Goal: Task Accomplishment & Management: Use online tool/utility

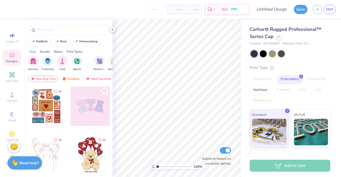
click at [111, 30] on icon at bounding box center [112, 29] width 4 height 4
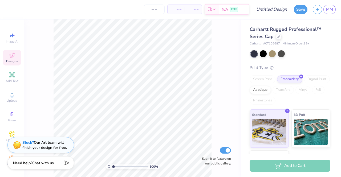
click at [337, 9] on div "Save MM" at bounding box center [317, 9] width 47 height 19
click at [329, 10] on span "MM" at bounding box center [329, 9] width 7 height 6
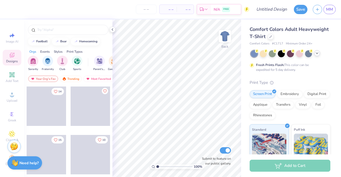
click at [317, 55] on div at bounding box center [317, 53] width 6 height 6
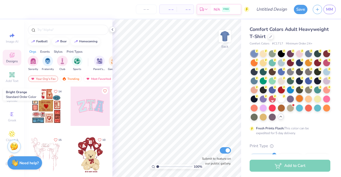
click at [296, 102] on div at bounding box center [299, 98] width 7 height 7
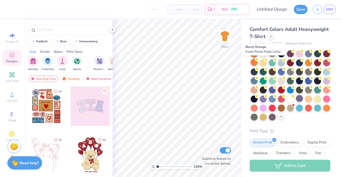
click at [258, 63] on div at bounding box center [254, 62] width 7 height 7
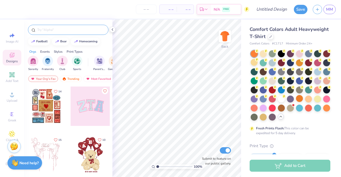
click at [48, 27] on input "text" at bounding box center [71, 29] width 68 height 5
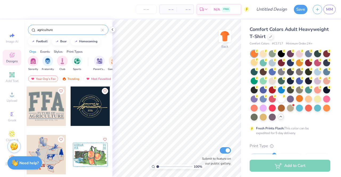
type input "agriculture"
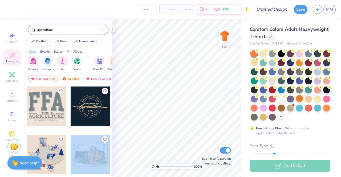
click at [158, 92] on div "– – Per Item – – Total Est. Delivery N/A FREE Design Title Save MM Image AI Des…" at bounding box center [170, 88] width 341 height 177
click at [87, 152] on div at bounding box center [90, 154] width 39 height 39
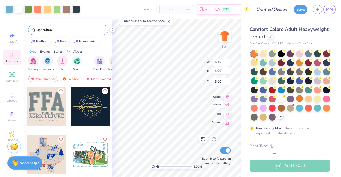
type input "8.50"
type input "1.79958342177922"
type input "0.45"
type input "0.41"
type input "8.75"
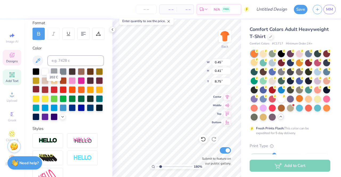
scroll to position [79, 0]
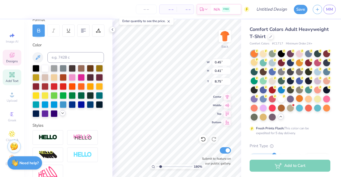
click at [60, 116] on div at bounding box center [63, 113] width 6 height 6
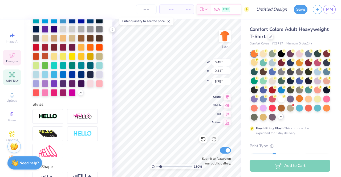
scroll to position [164, 0]
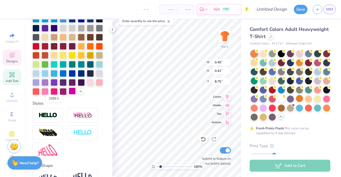
click at [69, 95] on div at bounding box center [72, 91] width 7 height 7
click at [60, 95] on div at bounding box center [63, 91] width 7 height 7
type input "1.79958342177922"
type input "2.18"
type input "2.33"
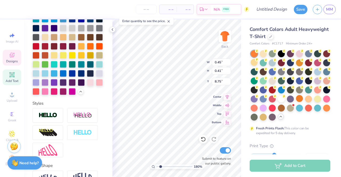
type input "9.86"
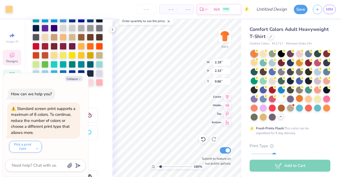
type textarea "x"
type input "1.79958342177922"
type input "0.48"
type input "0.41"
type input "9.26"
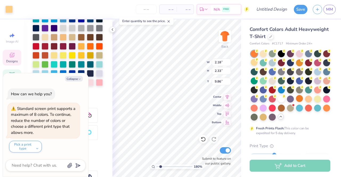
type textarea "x"
type input "1.79958342177922"
type textarea "x"
type input "1.79958342177922"
type textarea "x"
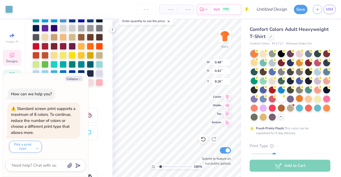
type input "1.79958342177922"
type textarea "x"
type input "1.79958342177922"
type textarea "x"
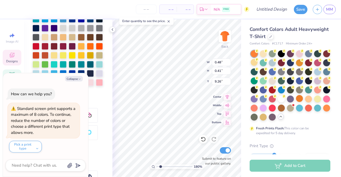
type input "1.79958342177922"
type textarea "x"
click at [75, 78] on button "Collapse" at bounding box center [74, 79] width 18 height 6
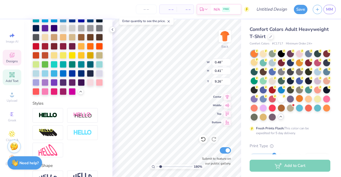
type input "1.79958342177922"
type textarea "x"
click at [60, 95] on div at bounding box center [63, 91] width 7 height 7
type input "1.79958342177922"
type input "0.47"
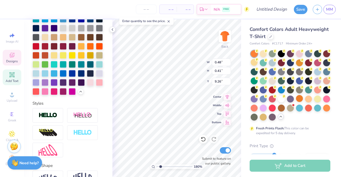
type input "0.44"
type input "9.30"
click at [60, 95] on div at bounding box center [63, 91] width 7 height 7
type input "1.79958342177922"
type input "0.63"
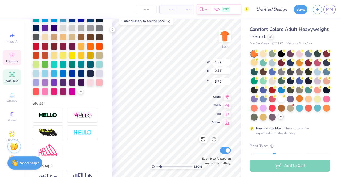
type input "9.23"
click at [60, 95] on div at bounding box center [63, 91] width 7 height 7
type input "1.79958342177922"
type input "5.70"
type input "3.92"
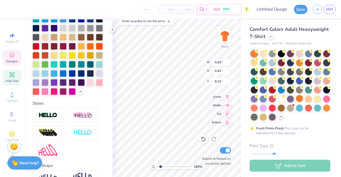
type input "8.54"
type input "1.79958342177922"
type input "1.50"
type input "0.44"
type input "8.79"
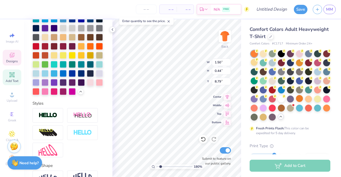
type input "1.79958342177922"
type textarea "C"
type input "1.79958342177922"
type textarea "Cle"
type input "1.79958342177922"
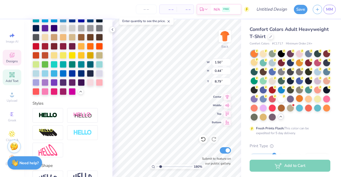
type textarea "[PERSON_NAME]"
type input "1.79958342177922"
type textarea "Clems"
type input "1.79958342177922"
type textarea "Clemson"
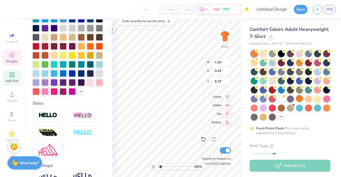
scroll to position [4, 1]
type input "1.79958342177922"
type textarea "Clems"
type input "1.79958342177922"
type textarea "[PERSON_NAME]"
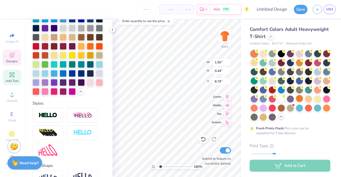
type input "1.79958342177922"
type textarea "Cle"
type input "1.79958342177922"
type textarea "Cl"
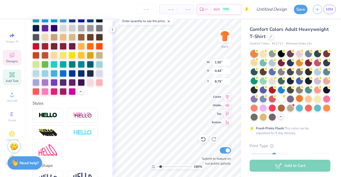
type input "1.79958342177922"
type textarea "C"
type input "1.79958342177922"
type textarea "CLE"
type input "1.79958342177922"
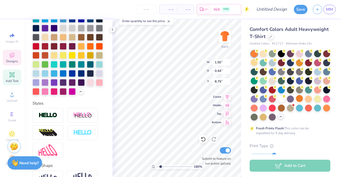
type textarea "[PERSON_NAME]"
type input "1.79958342177922"
type textarea "CLEMS"
type input "1.79958342177922"
type textarea "CLEMSO"
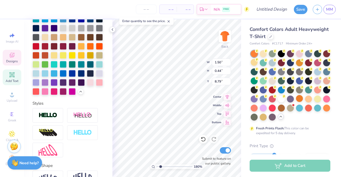
type input "1.79958342177922"
type textarea "CLEMSON"
type input "1.79958342177922"
type textarea "CLEMSON"
type input "1.79958342177922"
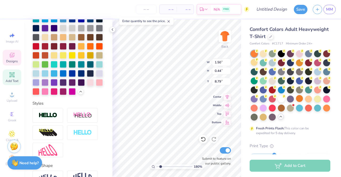
type textarea "CLEMSON AG"
type input "1.79958342177922"
type textarea "CLEMSON AGR"
type input "1.79958342177922"
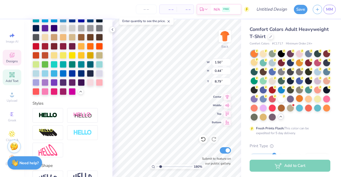
type textarea "CLEMSON AGRIB"
type input "1.79958342177922"
type textarea "CLEMSON AGRIBU"
type input "1.79958342177922"
type textarea "CLEMSON AGRIBUS"
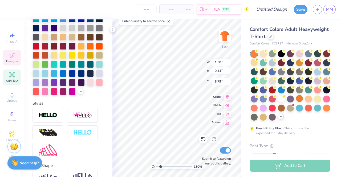
type input "1.79958342177922"
type textarea "CLEMSON AGRIBUSI"
type input "1.79958342177922"
type textarea "CLEMSON AGRIBUSINE"
type input "1.79958342177922"
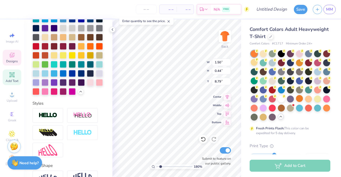
type textarea "CLEMSON AGRIBUSINES"
type input "1.79958342177922"
type textarea "CLEMSON AGRIBUSINESS"
type input "1.79958342177922"
type textarea "CLEMSON AGRIBUSINESS"
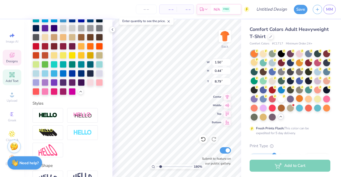
type input "1.79958342177922"
type textarea "CLEMSON AGRIBUSINESS AS"
type input "1.79958342177922"
type textarea "CLEMSON AGRIBUSINESS ASS"
type input "1.79958342177922"
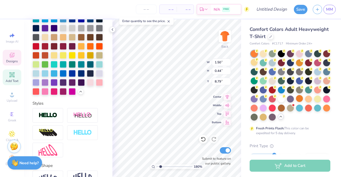
type textarea "CLEMSON AGRIBUSINESS ASSOC"
type input "1.79958342177922"
type textarea "CLEMSON AGRIBUSINESS ASSOCI"
type input "1.79958342177922"
type textarea "CLEMSON AGRIBUSINESS ASSOCIATI"
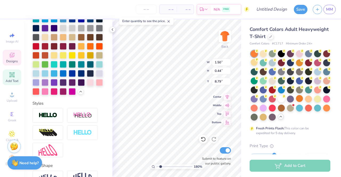
type input "1.79958342177922"
type textarea "CLEMSON AGRIBUSINESS ASSOCIATION"
type input "1.79958342177922"
type input "0.61"
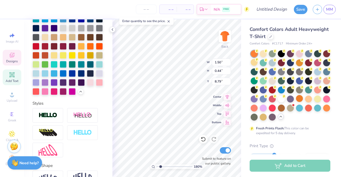
type input "9.27"
type textarea "FA"
type input "1.79958342177922"
type input "0.43"
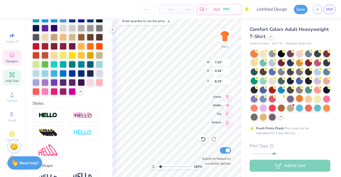
type input "1.79958342177922"
type input "6.16"
type input "0.38"
click at [205, 141] on icon at bounding box center [203, 139] width 5 height 5
type input "1.79958342177922"
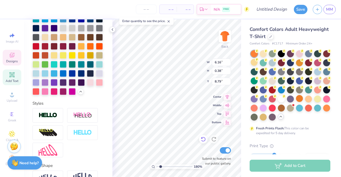
type input "7.03"
type input "0.44"
type input "1.79958342177922"
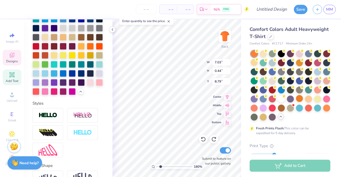
type textarea "CLEMSON AGRIBUSINESS ASSOCIATION"
type input "1.79958342177922"
type textarea "CLEMSON AGRIBUSINESS ASSOCIATION"
type input "1.79958342177922"
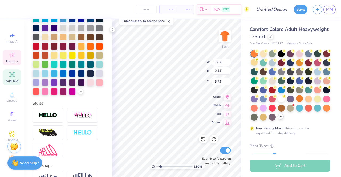
type input "2.63"
type input "1.68"
type input "8.17"
type input "1.79958342177922"
type input "0.47"
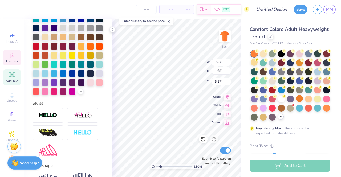
type input "0.44"
type input "9.30"
type input "1.79958342177922"
type input "5.70"
type input "3.92"
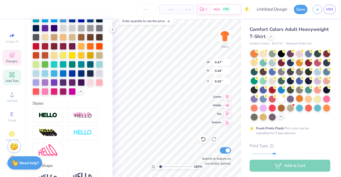
type input "8.54"
type input "1.79958342177922"
type input "0.44"
type input "0.43"
type input "8.79"
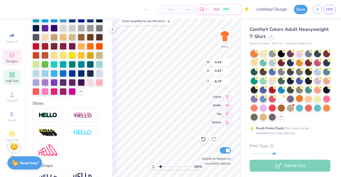
type input "1.79958342177922"
type input "0.47"
type input "0.44"
type input "9.30"
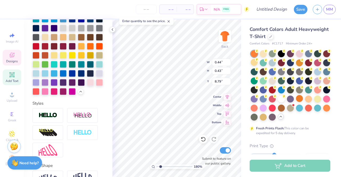
type input "1.79958342177922"
type textarea "20"
type input "1.79958342177922"
type textarea "20"
type input "1.79958342177922"
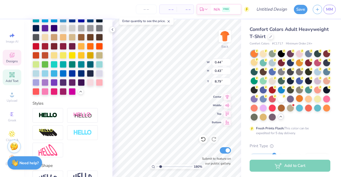
type textarea "20 1"
type input "1.79958342177922"
type textarea "20 13"
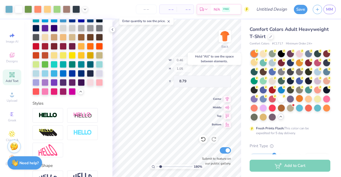
type input "1.79958342177922"
type input "8.79"
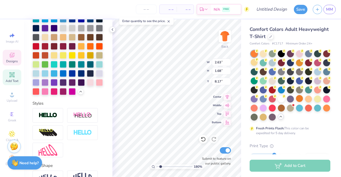
type input "1.79958342177922"
type input "0.46"
type input "1.05"
type input "8.79"
type input "1.79958342177922"
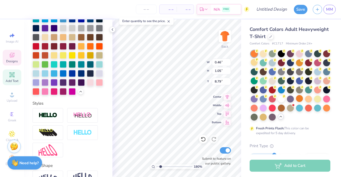
type input "6.39"
type input "1.79958342177922"
type input "2.63"
type input "1.68"
type input "5.92"
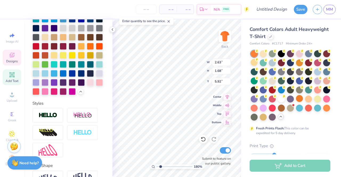
type input "1.79958342177922"
type input "1.74"
type input "1.11"
type input "1.79958342177922"
type input "1.74"
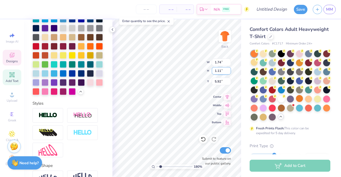
click at [219, 70] on input "1.11" at bounding box center [221, 70] width 19 height 7
click at [219, 72] on input "1.1" at bounding box center [221, 70] width 19 height 7
type input "1.05"
type input "1.79958342177922"
type input "1.65"
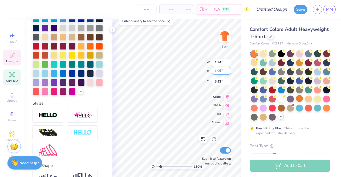
type input "5.95"
type input "1.79958342177922"
type input "1.65"
type input "5.95"
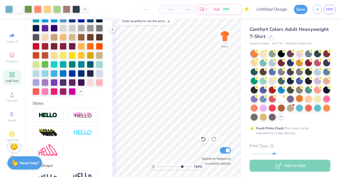
drag, startPoint x: 162, startPoint y: 166, endPoint x: 181, endPoint y: 166, distance: 18.9
type input "7.64"
click at [181, 166] on input "range" at bounding box center [174, 166] width 36 height 5
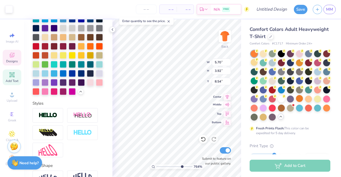
type input "5.70"
type input "3.92"
type input "8.54"
type input "5.78"
type input "4.00"
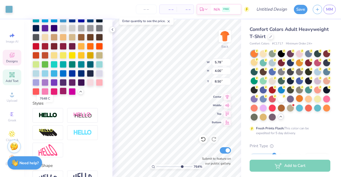
click at [60, 95] on div at bounding box center [63, 91] width 7 height 7
type input "8.77"
click at [60, 95] on div at bounding box center [63, 91] width 7 height 7
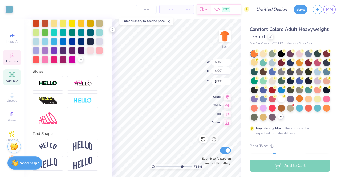
scroll to position [206, 0]
click at [76, 56] on div at bounding box center [67, 6] width 71 height 116
click at [48, 60] on div at bounding box center [45, 59] width 7 height 7
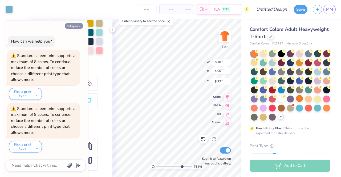
click at [73, 27] on button "Collapse" at bounding box center [74, 26] width 18 height 6
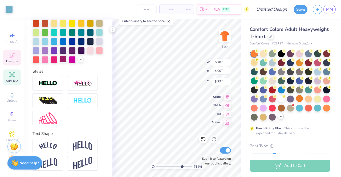
click at [60, 63] on div at bounding box center [63, 59] width 7 height 7
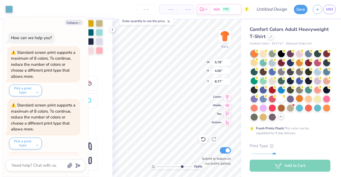
scroll to position [49, 0]
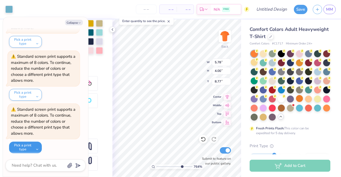
click at [30, 148] on button "Pick a print type" at bounding box center [25, 148] width 33 height 12
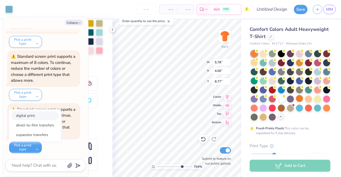
click at [26, 116] on button "digital print" at bounding box center [35, 115] width 48 height 9
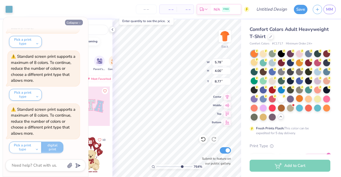
click at [72, 22] on button "Collapse" at bounding box center [74, 23] width 18 height 6
type textarea "x"
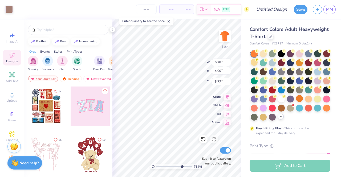
type input "5.02"
type input "2.03"
type input "9.08"
click at [113, 31] on icon at bounding box center [112, 29] width 4 height 4
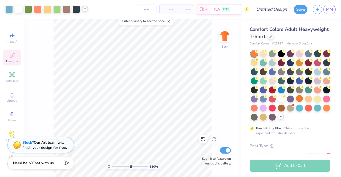
click at [83, 9] on icon at bounding box center [85, 9] width 4 height 4
click at [84, 24] on div at bounding box center [84, 22] width 7 height 7
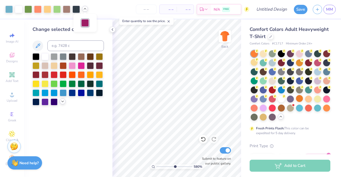
click at [62, 103] on icon at bounding box center [62, 101] width 4 height 4
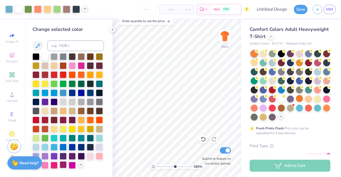
click at [62, 164] on div at bounding box center [63, 164] width 7 height 7
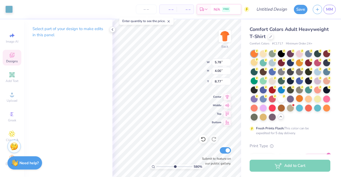
click at [14, 55] on div "Designs" at bounding box center [12, 58] width 19 height 16
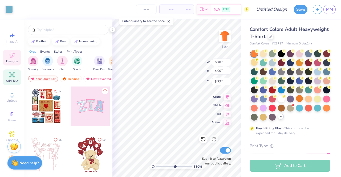
click at [6, 81] on span "Add Text" at bounding box center [12, 81] width 13 height 4
type input "5.79900548954702"
type input "5.59"
type input "1.62"
type input "11.69"
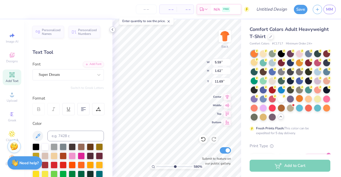
click at [113, 29] on icon at bounding box center [112, 29] width 4 height 4
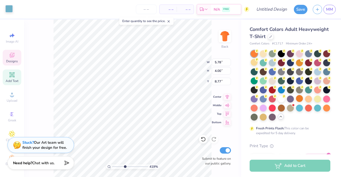
click at [9, 10] on div at bounding box center [8, 8] width 7 height 7
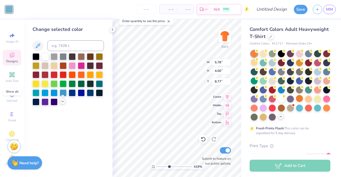
click at [62, 101] on icon at bounding box center [62, 101] width 4 height 4
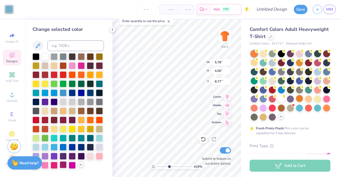
click at [62, 164] on div at bounding box center [63, 164] width 7 height 7
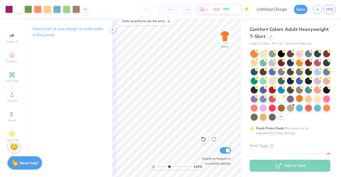
click at [111, 32] on div at bounding box center [112, 30] width 6 height 6
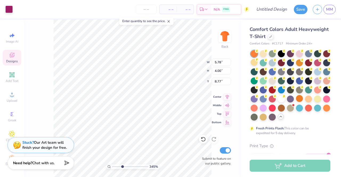
type input "3.44868800064414"
type input "9.06"
type input "3.44868800064414"
type input "5.70"
type input "3.92"
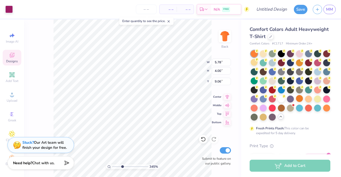
type input "8.54"
type input "2.83183458350836"
type input "11.20"
type input "2.54928661916514"
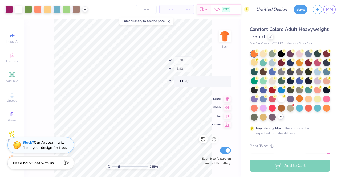
type input "14.04"
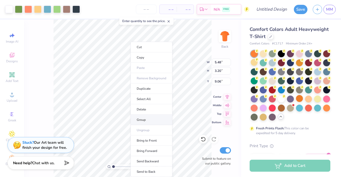
click at [142, 119] on li "Group" at bounding box center [152, 120] width 42 height 10
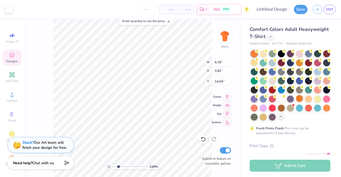
drag, startPoint x: 115, startPoint y: 165, endPoint x: 118, endPoint y: 166, distance: 3.8
click at [118, 166] on input "range" at bounding box center [130, 166] width 36 height 5
click at [180, 66] on div "238 % Back W 5.70 5.70 " H 3.92 3.92 " Y 14.04 14.04 " Center Middle Top Bottom…" at bounding box center [132, 98] width 217 height 158
click at [183, 65] on div "238 % Back W 5.70 5.70 " H 3.92 3.92 " Y 14.04 14.04 " Center Middle Top Bottom…" at bounding box center [132, 98] width 217 height 158
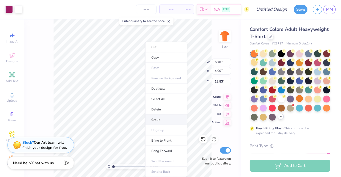
click at [156, 116] on li "Group" at bounding box center [166, 120] width 42 height 10
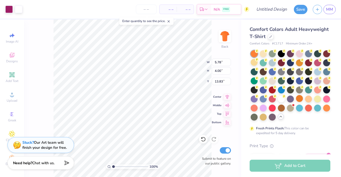
drag, startPoint x: 113, startPoint y: 166, endPoint x: 94, endPoint y: 166, distance: 18.6
click at [112, 166] on input "range" at bounding box center [130, 166] width 36 height 5
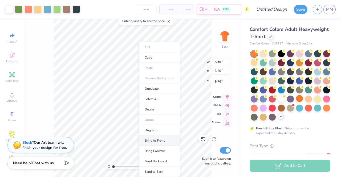
click at [154, 138] on li "Bring to Front" at bounding box center [160, 141] width 42 height 10
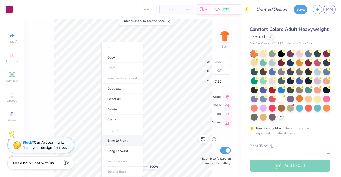
click at [111, 140] on li "Bring to Front" at bounding box center [122, 141] width 42 height 10
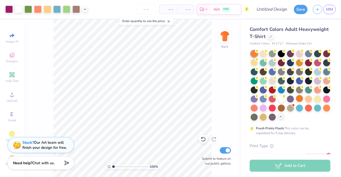
drag, startPoint x: 116, startPoint y: 167, endPoint x: 109, endPoint y: 168, distance: 6.7
click at [112, 168] on input "range" at bounding box center [130, 166] width 36 height 5
drag, startPoint x: 113, startPoint y: 167, endPoint x: 122, endPoint y: 164, distance: 9.4
click at [122, 164] on input "range" at bounding box center [130, 166] width 36 height 5
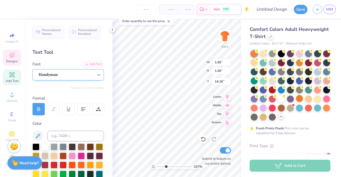
click at [93, 77] on div "– – Per Item – – Total Est. Delivery N/A FREE Design Title Save MM Image AI Des…" at bounding box center [170, 88] width 341 height 177
click at [201, 140] on icon at bounding box center [203, 139] width 5 height 5
click at [112, 28] on icon at bounding box center [112, 29] width 4 height 4
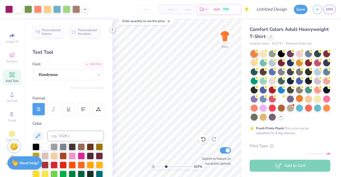
click at [112, 29] on icon at bounding box center [112, 29] width 4 height 4
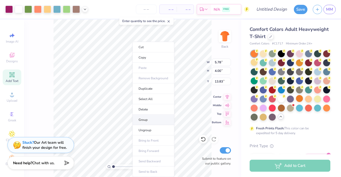
click at [145, 120] on li "Group" at bounding box center [153, 120] width 42 height 10
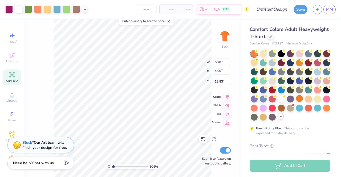
click at [113, 168] on input "range" at bounding box center [130, 166] width 36 height 5
drag, startPoint x: 113, startPoint y: 168, endPoint x: 88, endPoint y: 167, distance: 25.3
click at [112, 167] on input "range" at bounding box center [130, 166] width 36 height 5
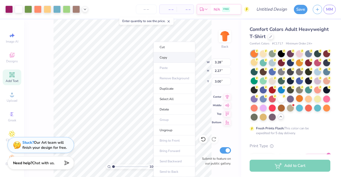
click at [160, 56] on li "Copy" at bounding box center [174, 57] width 42 height 10
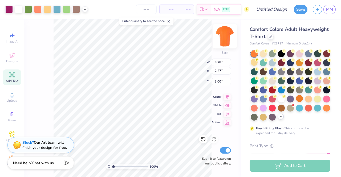
click at [227, 34] on img at bounding box center [224, 36] width 21 height 21
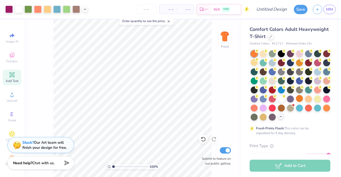
click at [166, 11] on span "– –" at bounding box center [168, 10] width 11 height 6
click at [140, 14] on div "– – Per Item – – Total Est. Delivery N/A FREE" at bounding box center [170, 9] width 159 height 19
click at [142, 13] on input "number" at bounding box center [146, 10] width 21 height 10
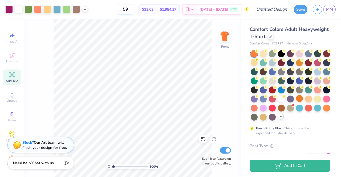
click at [136, 13] on input "59" at bounding box center [125, 10] width 21 height 10
click at [296, 12] on button "Save" at bounding box center [301, 8] width 14 height 9
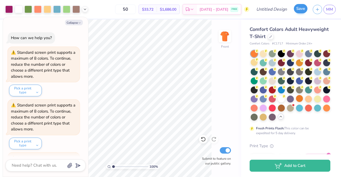
scroll to position [63, 0]
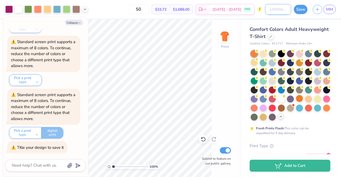
click at [261, 11] on div "Art colors 50 $33.72 Per Item $1,686.00 Total Est. Delivery [DATE] - [DATE] FRE…" at bounding box center [170, 9] width 341 height 19
click at [297, 10] on button "Save" at bounding box center [301, 8] width 14 height 9
click at [80, 9] on div at bounding box center [75, 9] width 7 height 7
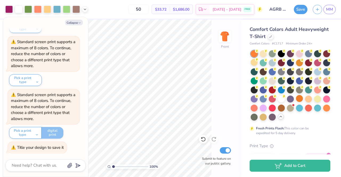
click at [78, 21] on button "Collapse" at bounding box center [74, 23] width 18 height 6
click at [71, 26] on div "Collapse How can we help you? Standard screen print supports a maximum of 8 col…" at bounding box center [45, 97] width 85 height 160
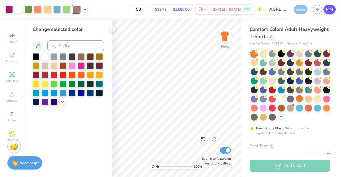
click at [331, 9] on span "MM" at bounding box center [329, 9] width 7 height 6
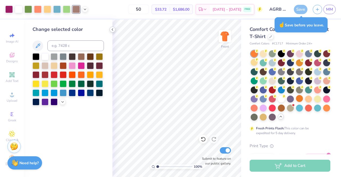
click at [299, 8] on div "Save" at bounding box center [301, 9] width 14 height 9
click at [112, 27] on icon at bounding box center [112, 29] width 4 height 4
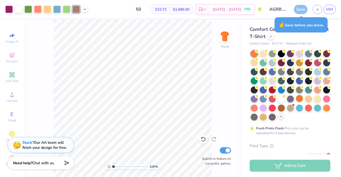
click at [293, 11] on div "Art colors 50 $33.72 Per Item $1,686.00 Total Est. Delivery [DATE] - [DATE] FRE…" at bounding box center [170, 9] width 341 height 19
click at [281, 9] on input "AGRB Stamp" at bounding box center [278, 9] width 26 height 11
click at [229, 44] on div "Front" at bounding box center [225, 39] width 12 height 19
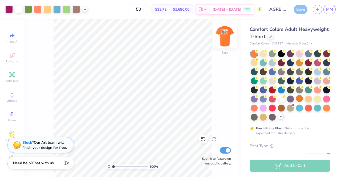
click at [232, 34] on div at bounding box center [225, 36] width 25 height 25
click at [223, 30] on img at bounding box center [224, 36] width 21 height 21
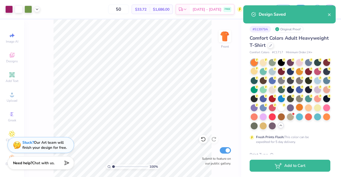
click at [331, 14] on div "Design Saved" at bounding box center [289, 14] width 92 height 18
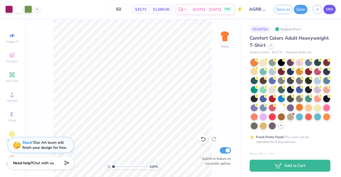
click at [329, 10] on span "MM" at bounding box center [329, 9] width 7 height 6
